Goal: Check status: Check status

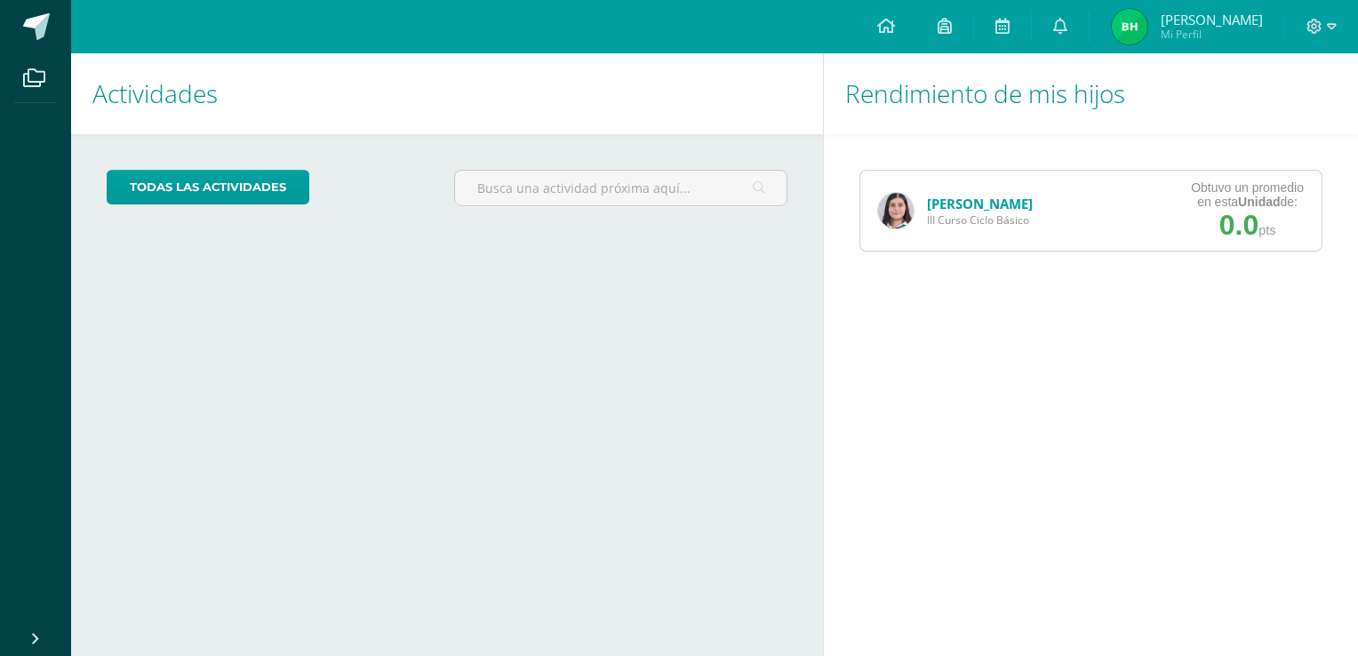
click at [973, 203] on link "[PERSON_NAME]" at bounding box center [980, 204] width 106 height 18
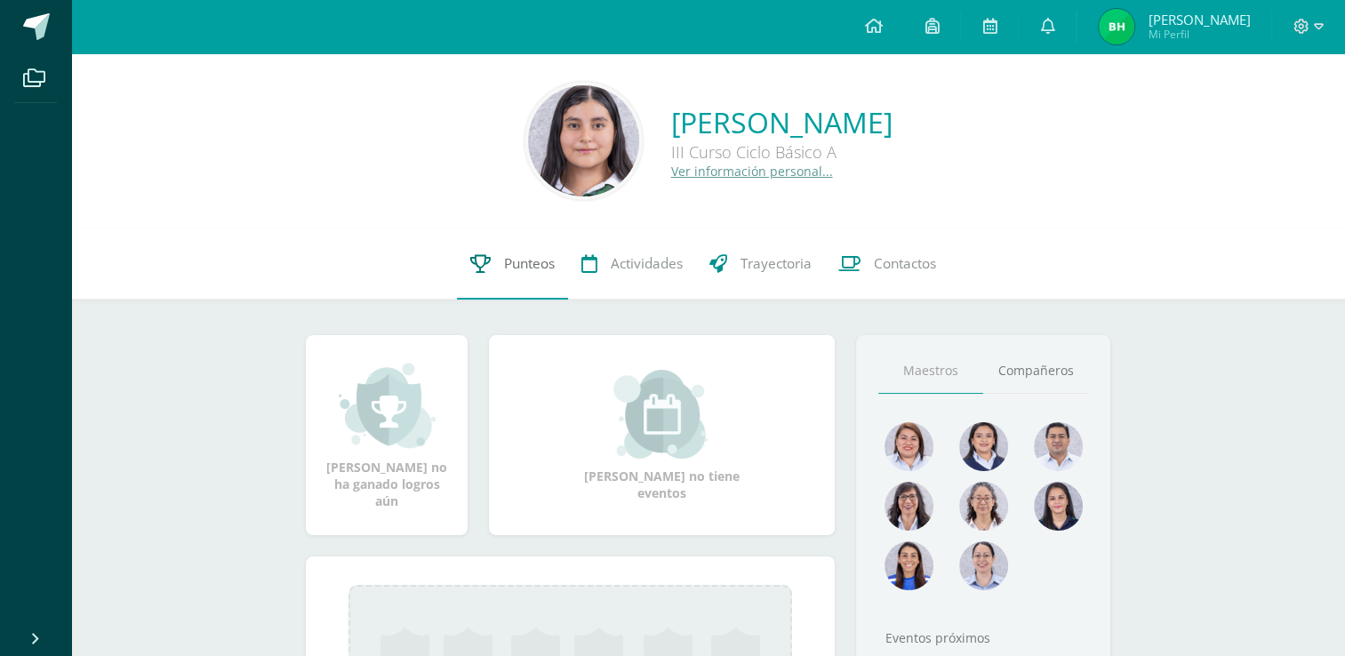
click at [544, 261] on span "Punteos" at bounding box center [529, 263] width 51 height 19
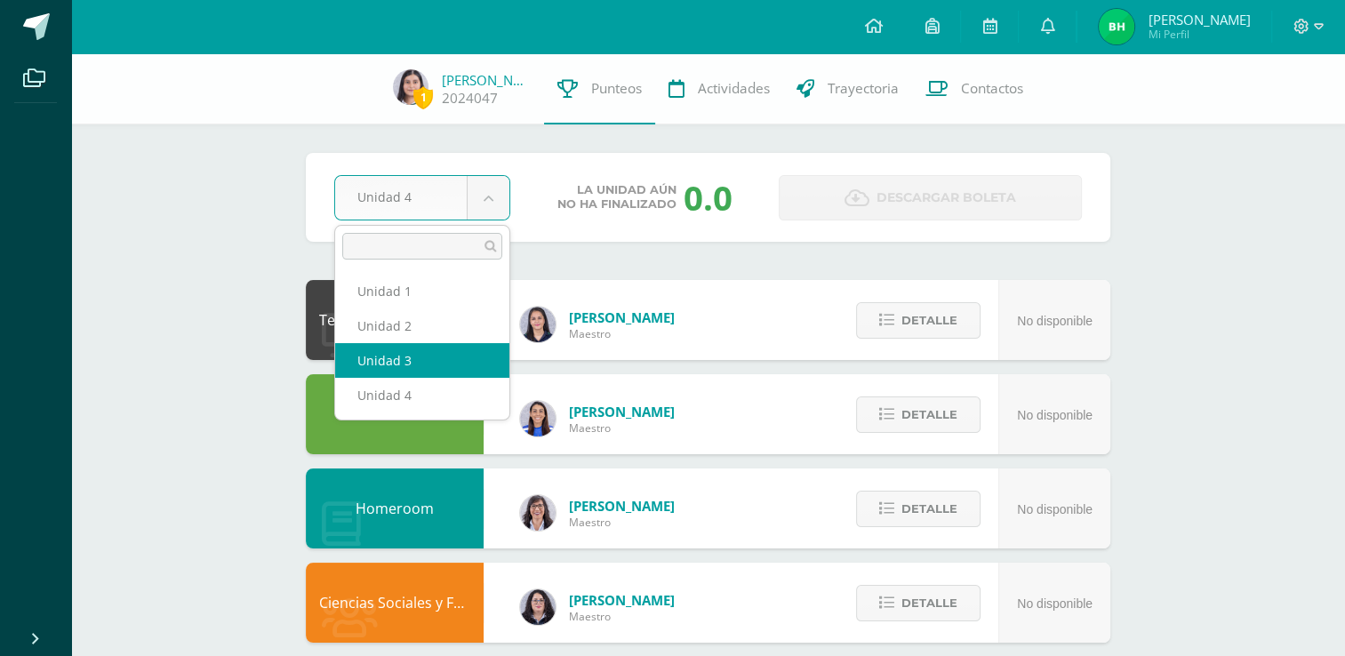
select select "Unidad 3"
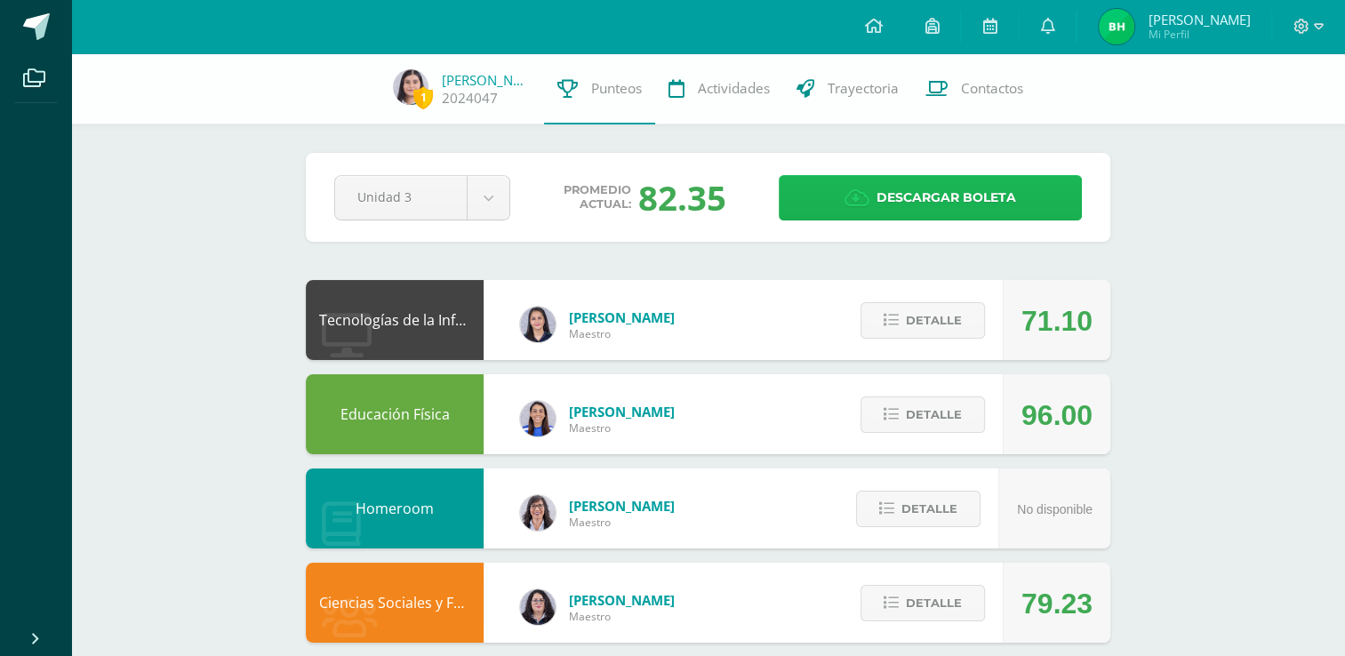
click at [917, 188] on span "Descargar boleta" at bounding box center [946, 198] width 140 height 44
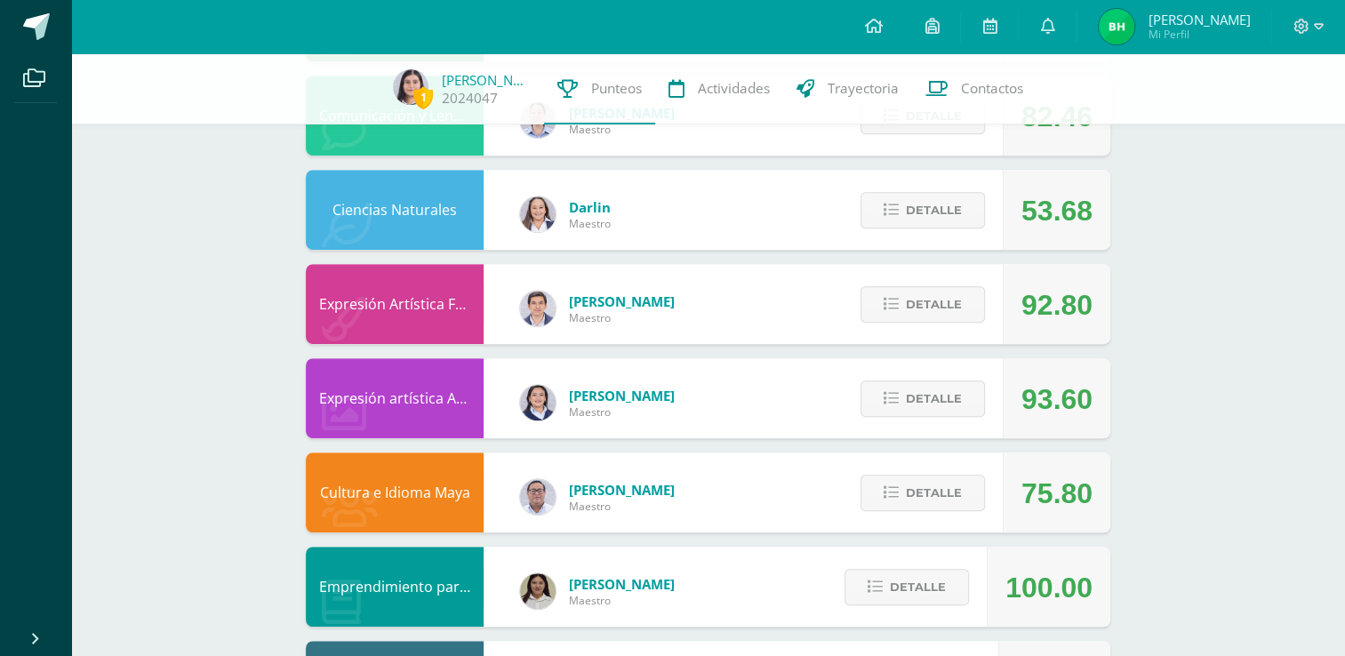
scroll to position [959, 0]
